Goal: Communication & Community: Answer question/provide support

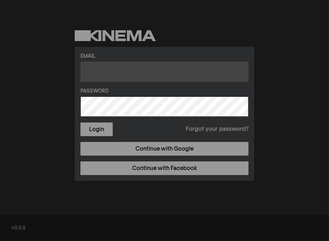
click at [107, 69] on input "text" at bounding box center [165, 71] width 168 height 20
type input "[EMAIL_ADDRESS][DOMAIN_NAME]"
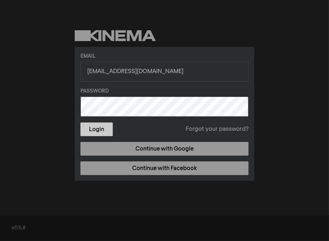
click at [100, 127] on button "Login" at bounding box center [97, 129] width 32 height 14
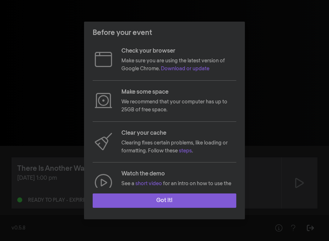
click at [174, 196] on button "Got it!" at bounding box center [165, 200] width 144 height 14
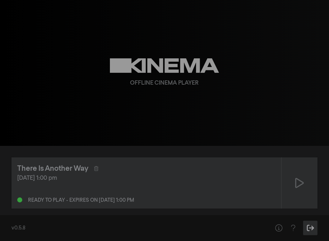
click at [311, 226] on icon "Sign Out" at bounding box center [310, 227] width 9 height 7
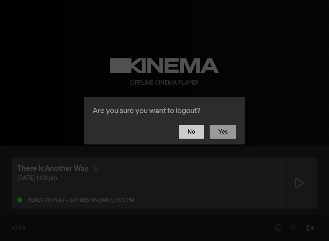
click at [194, 130] on button "No" at bounding box center [191, 132] width 25 height 14
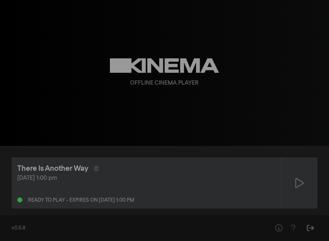
click at [62, 168] on div "There Is Another Way" at bounding box center [52, 168] width 71 height 11
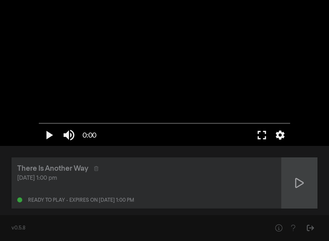
click at [299, 181] on icon at bounding box center [300, 183] width 9 height 12
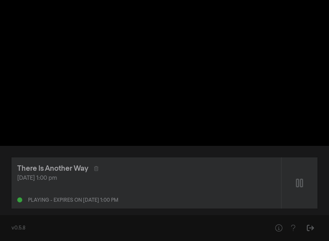
click at [69, 165] on div "There Is Another Way" at bounding box center [52, 168] width 71 height 11
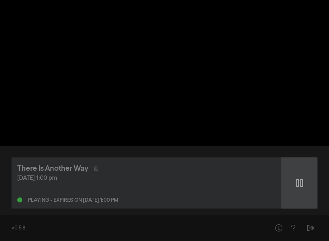
click at [299, 183] on icon at bounding box center [299, 182] width 7 height 9
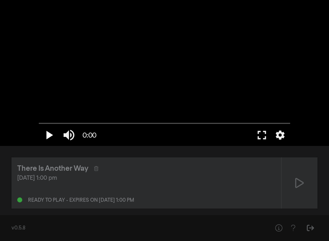
click at [49, 134] on button "play_arrow" at bounding box center [49, 135] width 20 height 22
click at [47, 135] on button "play_arrow" at bounding box center [49, 135] width 20 height 22
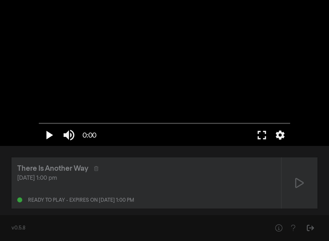
click at [47, 135] on button "play_arrow" at bounding box center [49, 135] width 20 height 22
click at [262, 134] on button "fullscreen" at bounding box center [262, 135] width 20 height 22
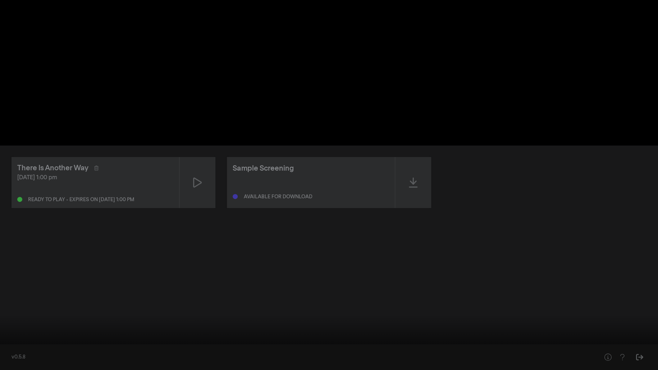
click at [19, 240] on button "play_arrow" at bounding box center [14, 360] width 20 height 22
drag, startPoint x: 19, startPoint y: 357, endPoint x: 10, endPoint y: 369, distance: 15.3
click at [10, 240] on button "play_arrow" at bounding box center [14, 360] width 20 height 22
click at [14, 240] on button "play_arrow" at bounding box center [14, 360] width 20 height 22
click at [329, 240] on button "fullscreen_exit" at bounding box center [626, 360] width 20 height 22
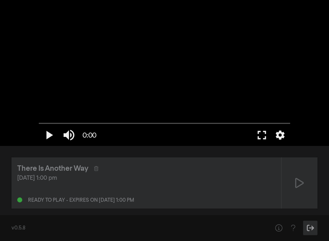
click at [312, 225] on icon "Sign Out" at bounding box center [310, 227] width 7 height 6
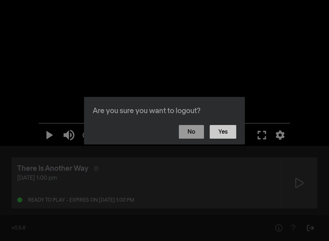
click at [225, 129] on button "Yes" at bounding box center [223, 132] width 27 height 14
